Goal: Communication & Community: Answer question/provide support

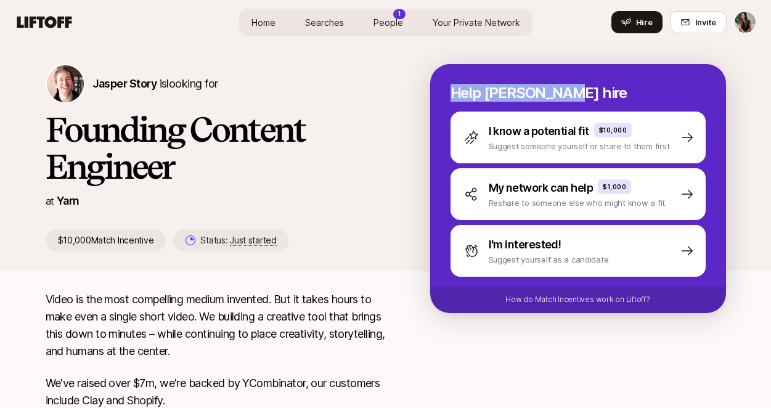
drag, startPoint x: 455, startPoint y: 83, endPoint x: 583, endPoint y: 95, distance: 129.4
click at [583, 95] on p "Help [PERSON_NAME] hire" at bounding box center [577, 92] width 255 height 17
drag, startPoint x: 583, startPoint y: 95, endPoint x: 435, endPoint y: 92, distance: 148.5
click at [435, 92] on div "Help [PERSON_NAME] hire I know a potential fit $10,000 Suggest someone yourself…" at bounding box center [578, 188] width 296 height 249
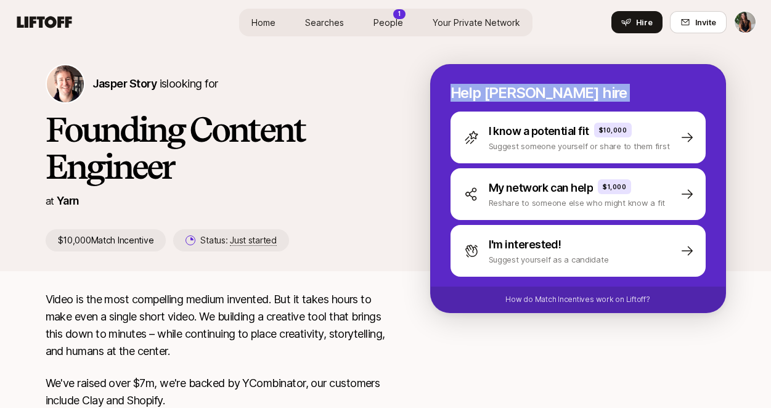
click at [435, 92] on div "Help [PERSON_NAME] hire I know a potential fit $10,000 Suggest someone yourself…" at bounding box center [578, 188] width 296 height 249
